Goal: Ask a question

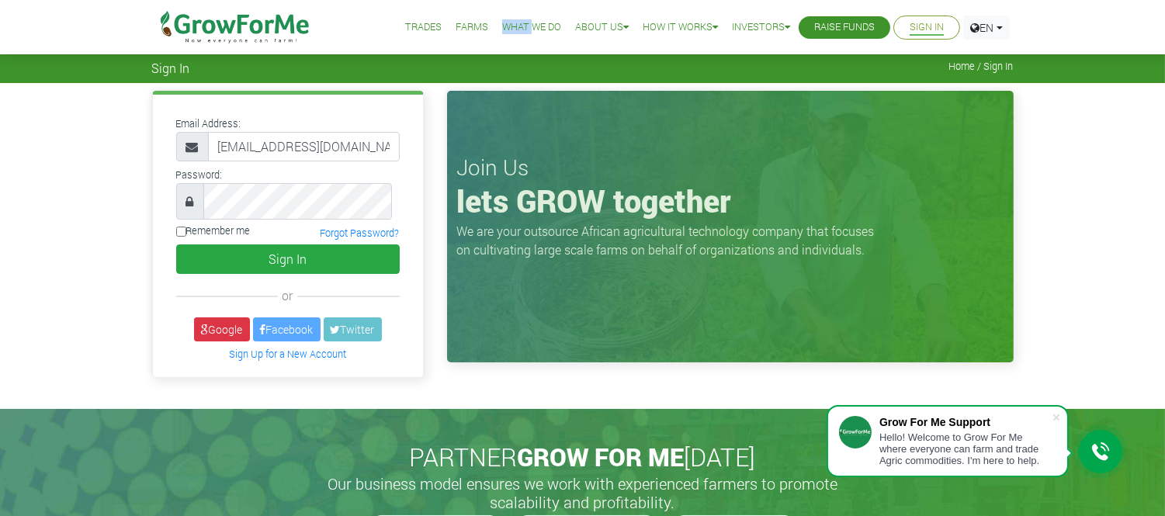
click at [497, 55] on li "What We Do" at bounding box center [532, 27] width 70 height 55
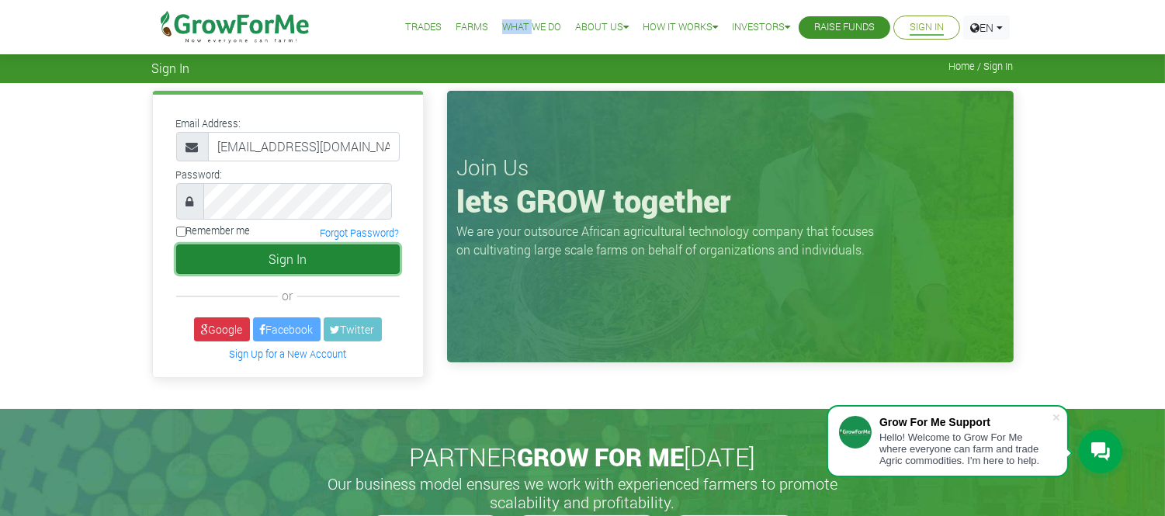
click at [252, 274] on button "Sign In" at bounding box center [287, 258] width 223 height 29
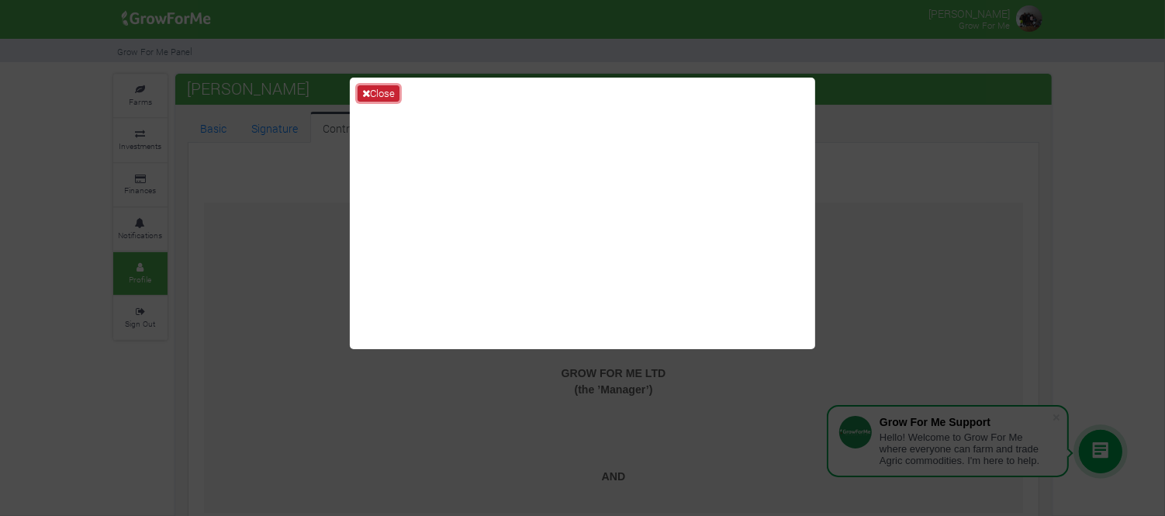
click at [381, 92] on button "Close" at bounding box center [379, 93] width 42 height 17
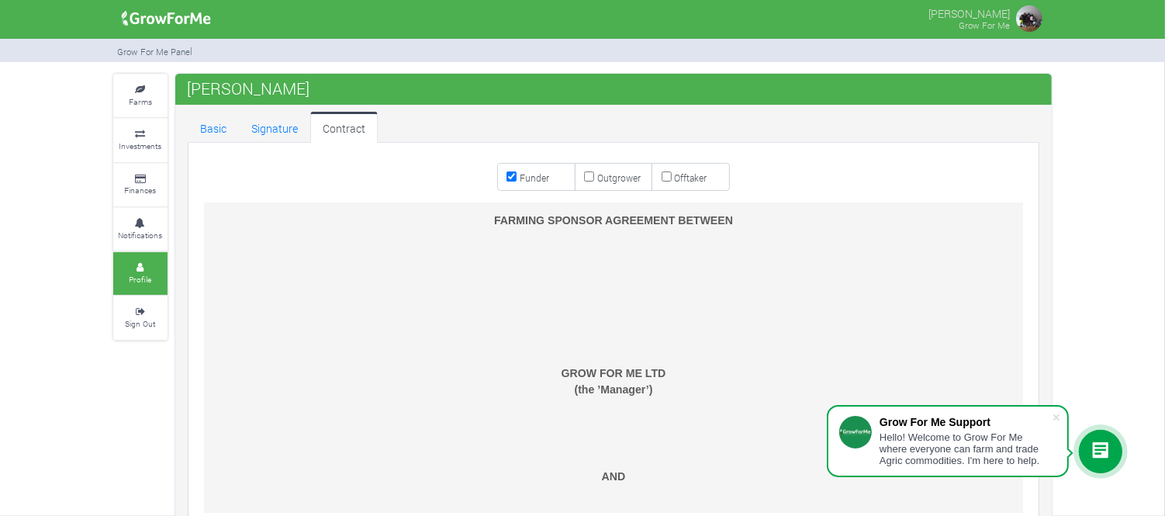
click at [1099, 455] on icon at bounding box center [1101, 451] width 19 height 19
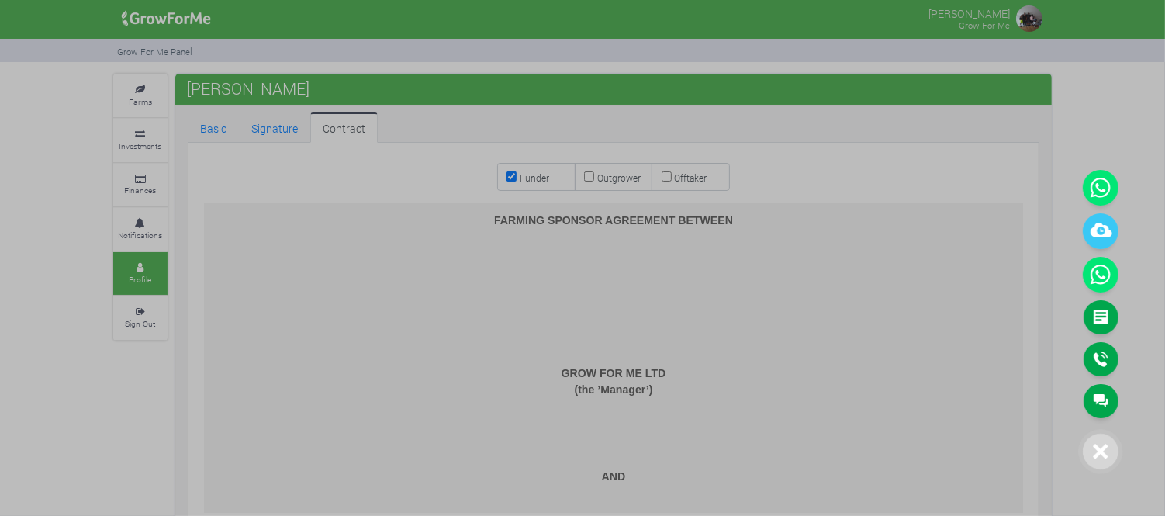
click at [144, 99] on div at bounding box center [582, 258] width 1165 height 516
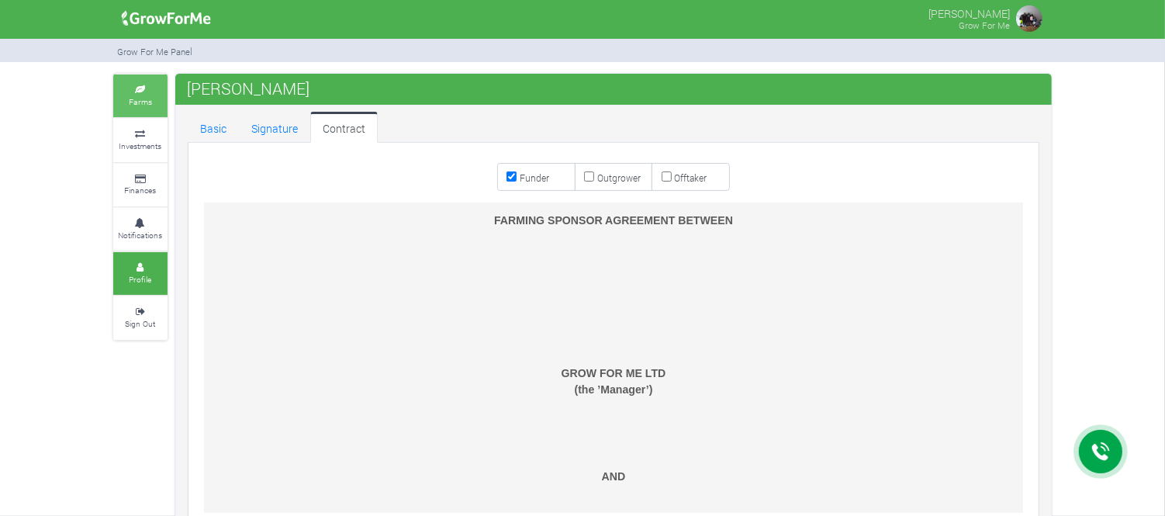
click at [144, 99] on small "Farms" at bounding box center [140, 101] width 23 height 11
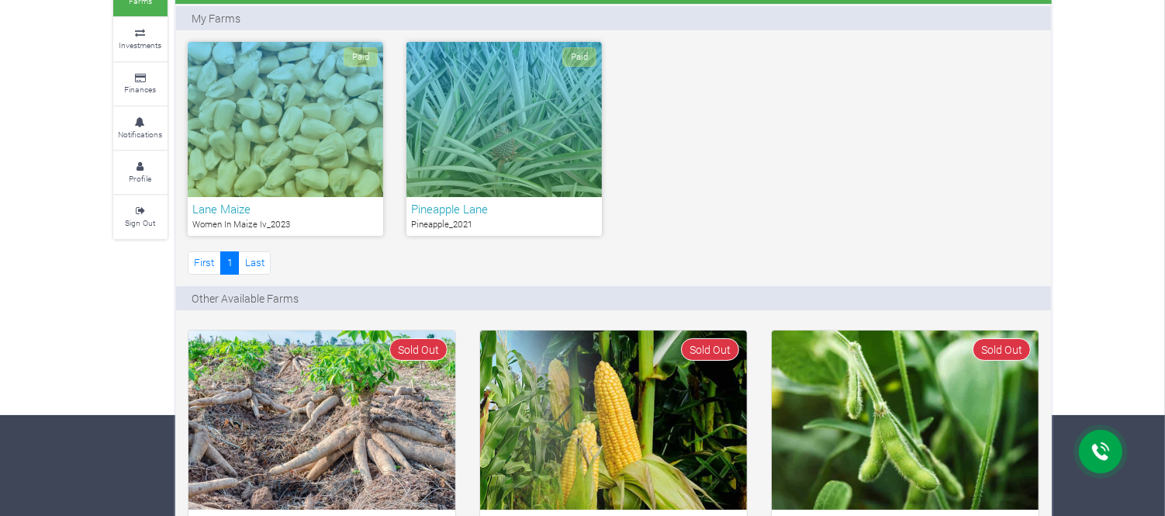
scroll to position [104, 0]
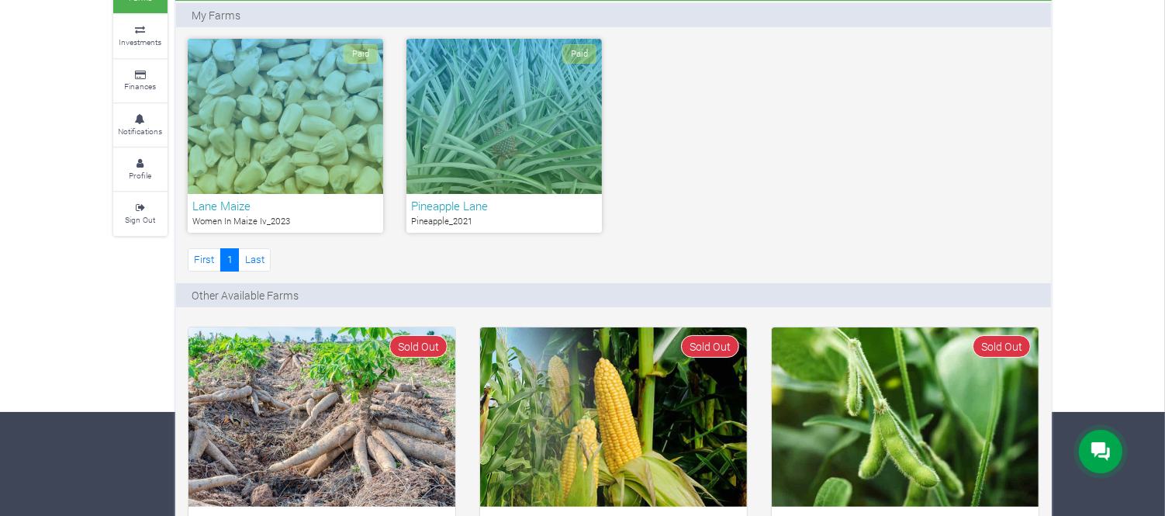
click at [1095, 442] on icon at bounding box center [1101, 451] width 19 height 19
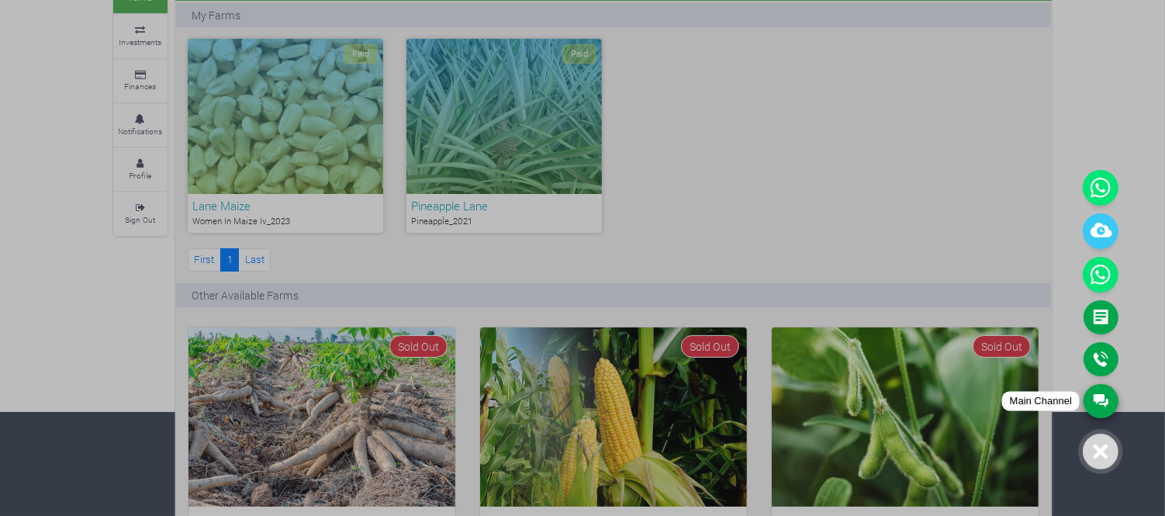
click at [1103, 393] on link "Main Channel" at bounding box center [1101, 401] width 35 height 34
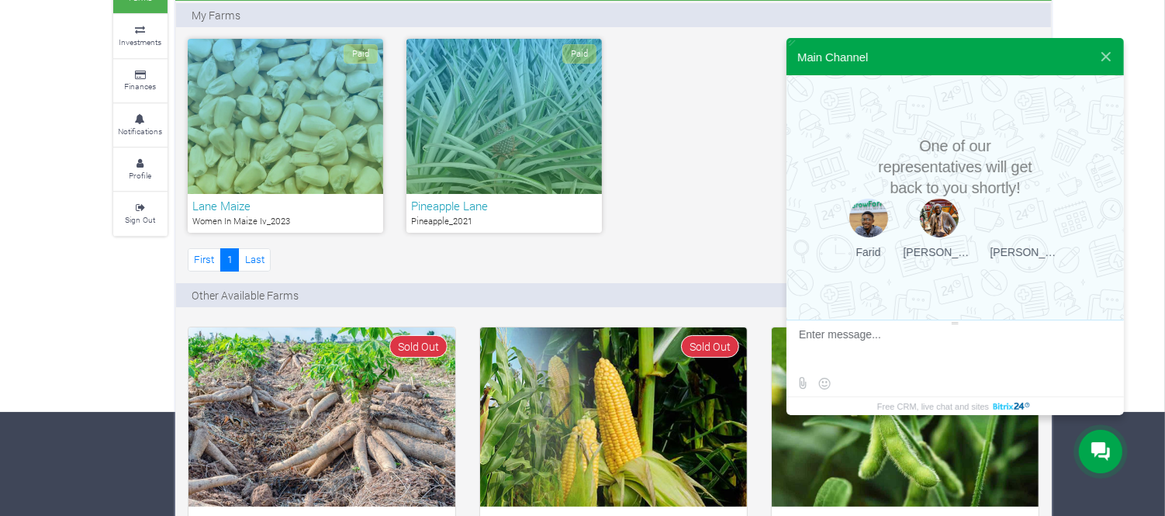
scroll to position [2, 0]
click at [832, 337] on textarea at bounding box center [953, 349] width 309 height 42
type textarea "I would like to make a withdrawal."
click at [1095, 343] on button at bounding box center [1099, 341] width 26 height 26
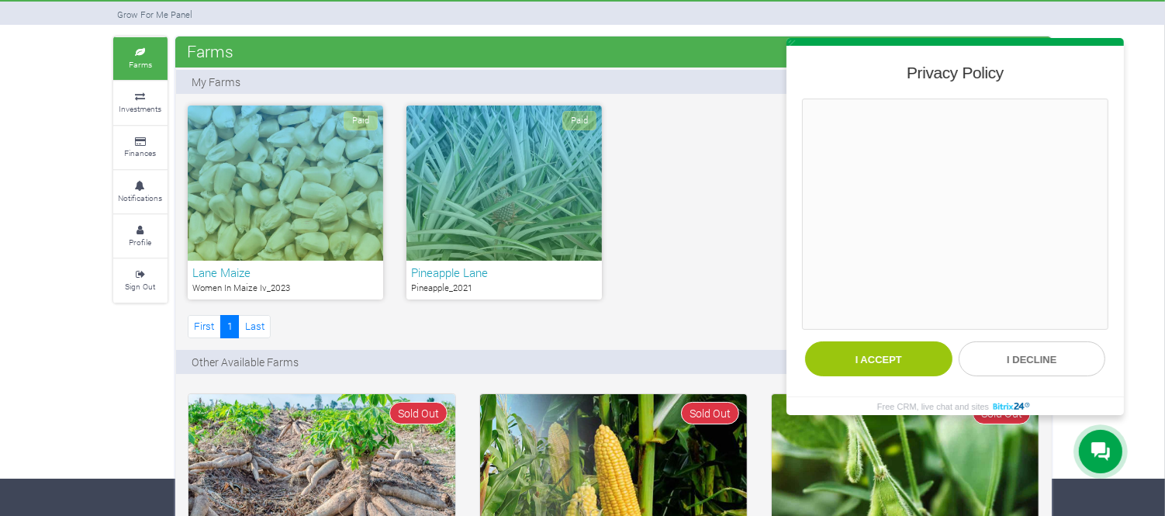
scroll to position [26, 0]
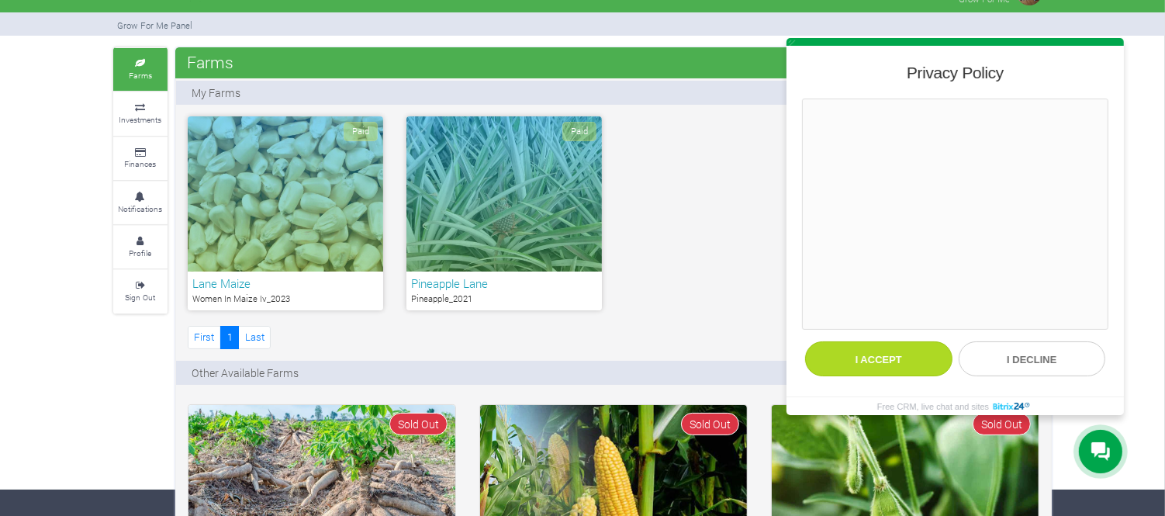
click at [894, 359] on button "I accept" at bounding box center [878, 358] width 147 height 35
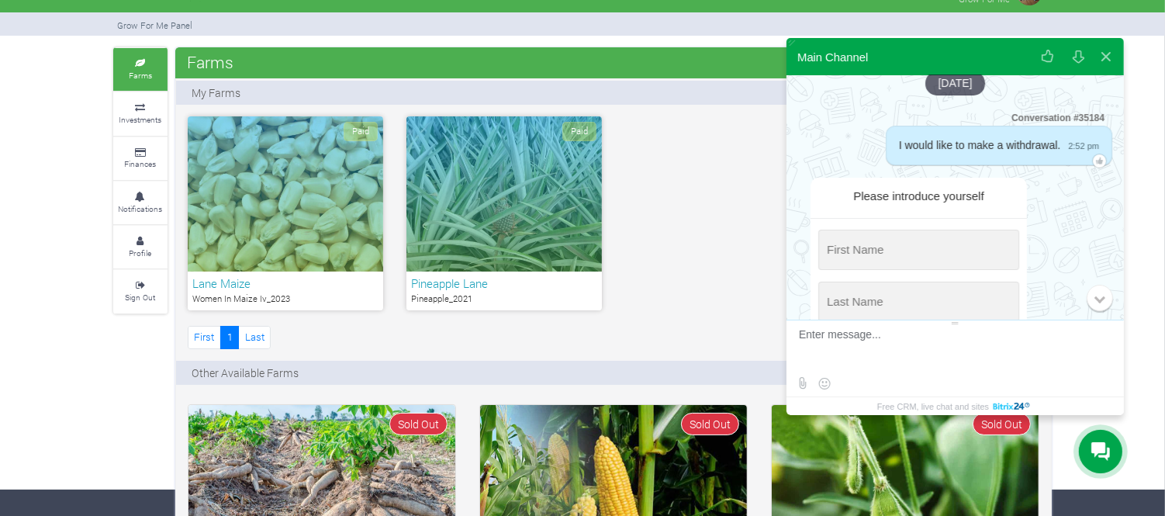
scroll to position [9, 0]
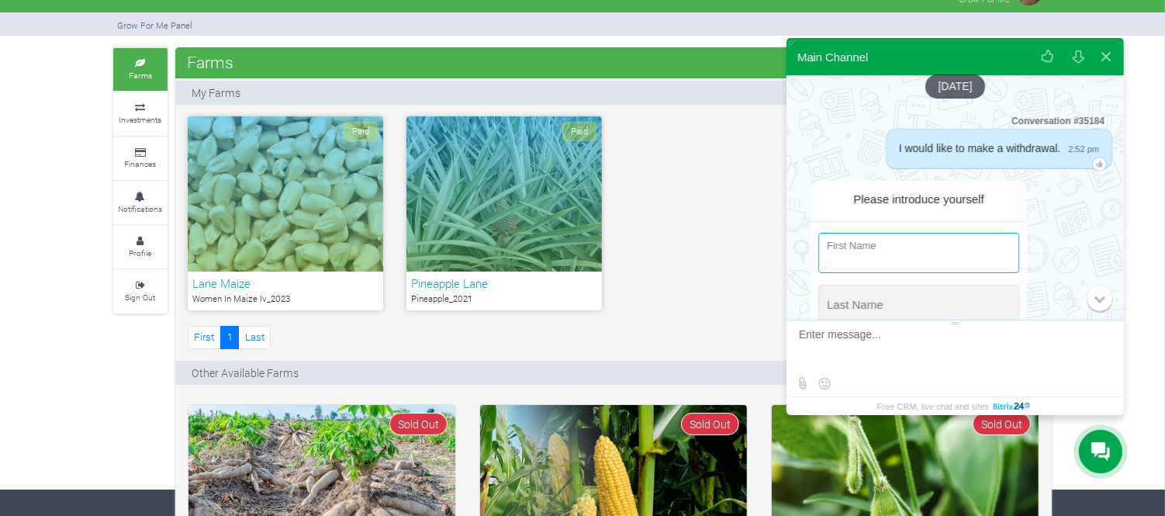
click at [892, 246] on input "string" at bounding box center [919, 253] width 201 height 40
type input "Teryl"
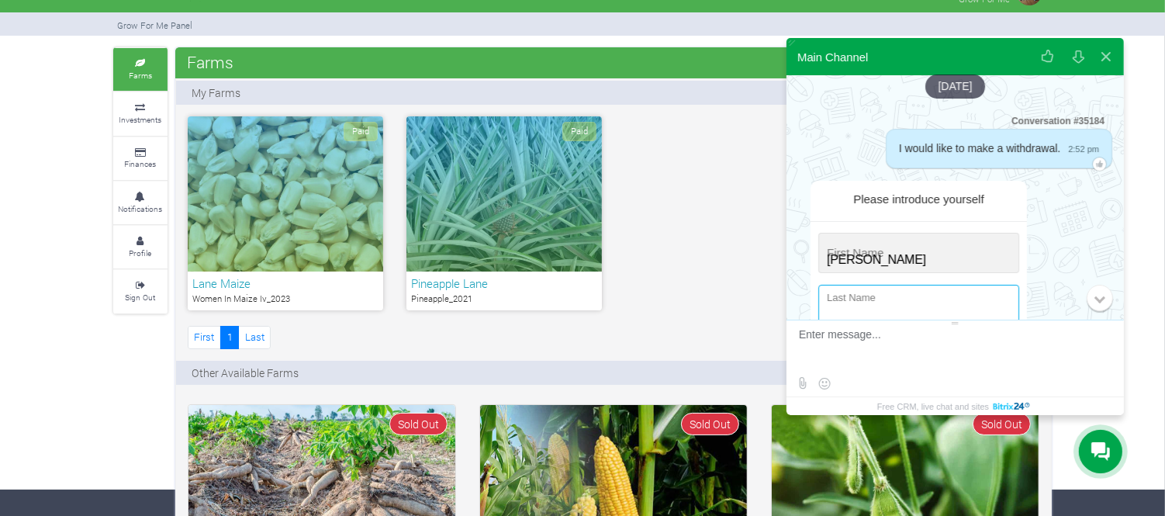
type input "Lane"
type input "+1 (980) 403-4373"
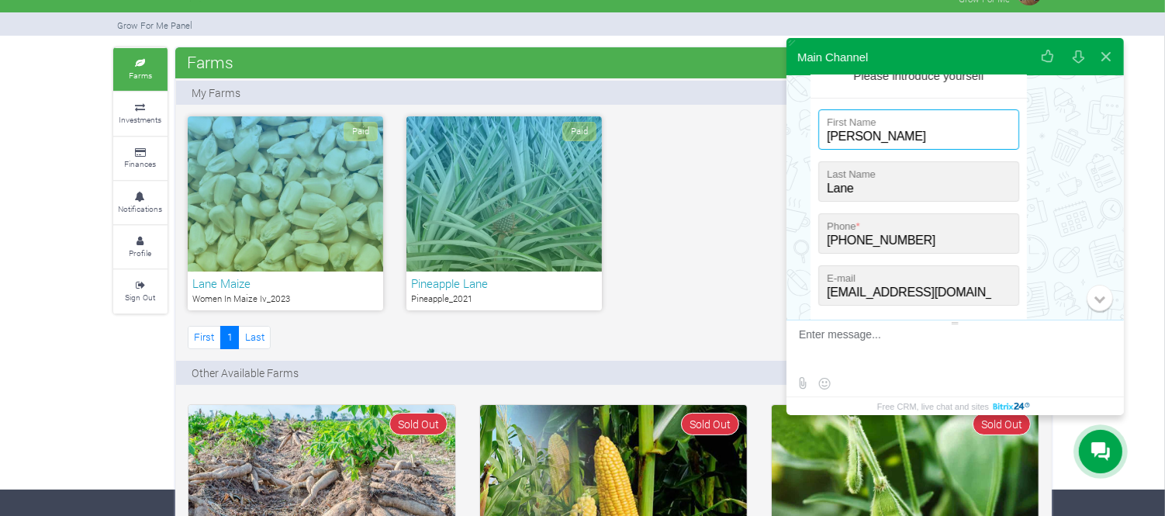
scroll to position [130, 0]
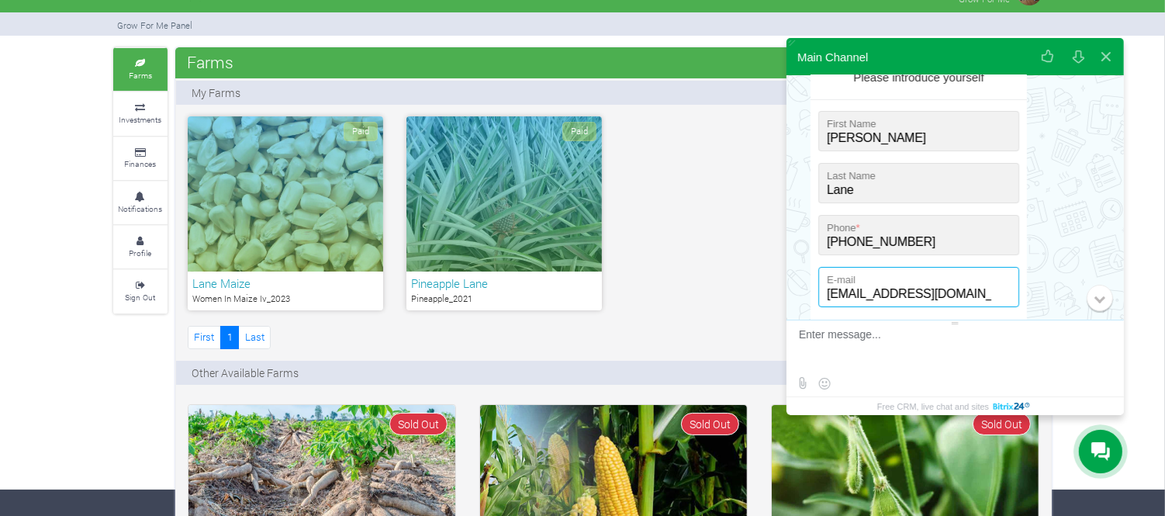
click at [828, 284] on input "[EMAIL_ADDRESS][DOMAIN_NAME]" at bounding box center [919, 287] width 201 height 40
type input "teryl99@outlook.com"
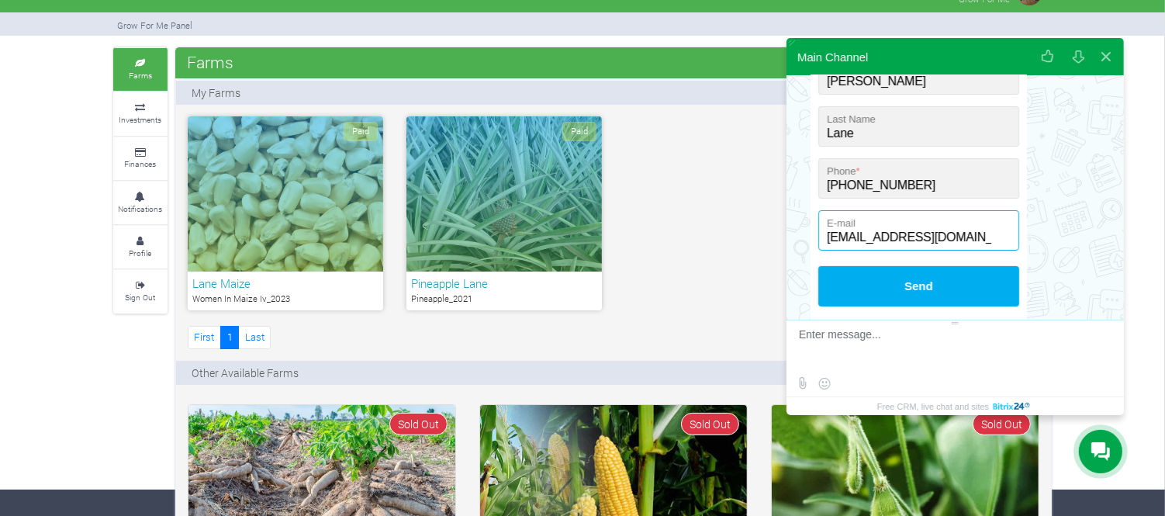
scroll to position [227, 0]
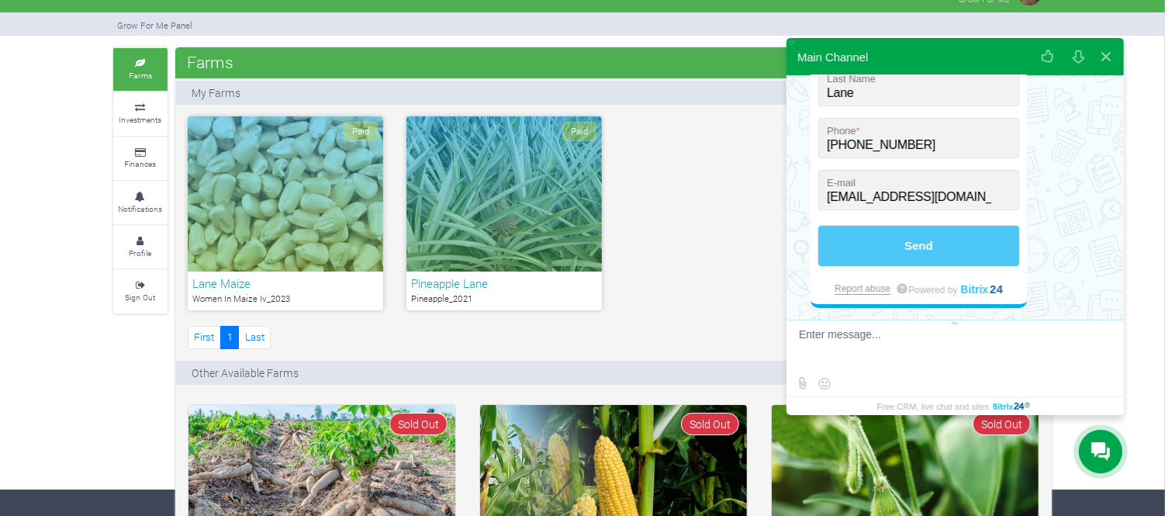
click at [919, 244] on button "Send" at bounding box center [919, 246] width 201 height 40
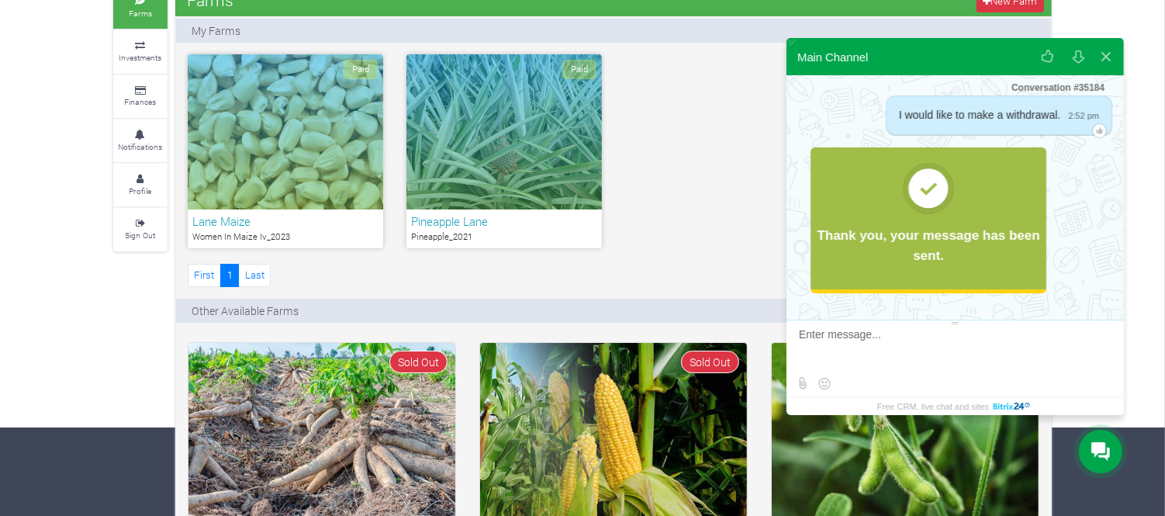
scroll to position [92, 0]
